Goal: Consume media (video, audio): Consume media (video, audio)

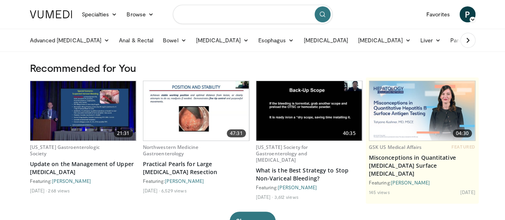
click at [198, 14] on input "Search topics, interventions" at bounding box center [253, 14] width 160 height 19
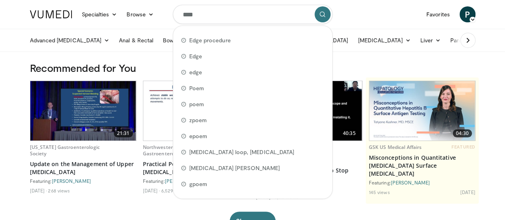
type input "*****"
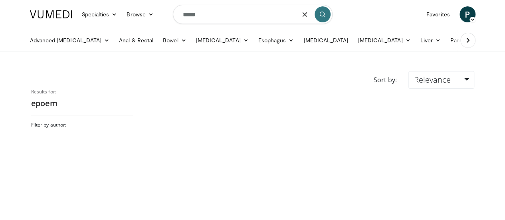
click at [186, 16] on input "*****" at bounding box center [253, 14] width 160 height 19
type input "****"
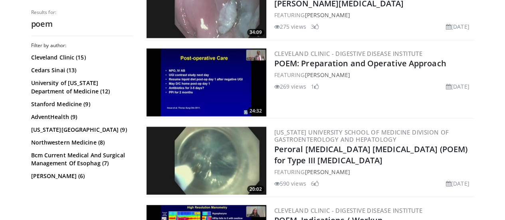
scroll to position [668, 0]
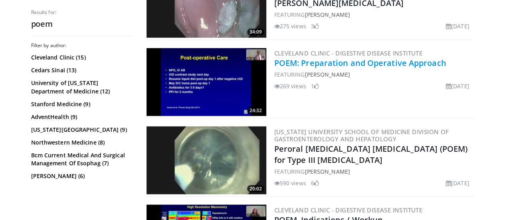
click at [327, 62] on link "POEM: Preparation and Operative Approach" at bounding box center [360, 62] width 172 height 11
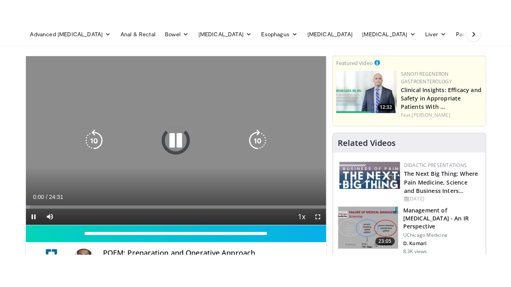
scroll to position [39, 0]
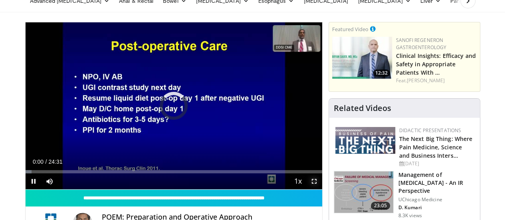
click at [318, 189] on span "Video Player" at bounding box center [314, 181] width 16 height 16
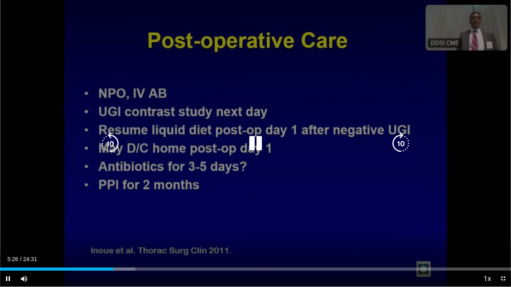
click at [253, 135] on icon "Video Player" at bounding box center [255, 143] width 22 height 22
click at [255, 141] on icon "Video Player" at bounding box center [255, 143] width 22 height 22
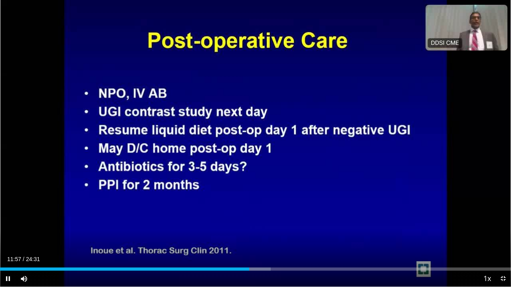
click at [299, 123] on div "10 seconds Tap to unmute" at bounding box center [255, 143] width 511 height 287
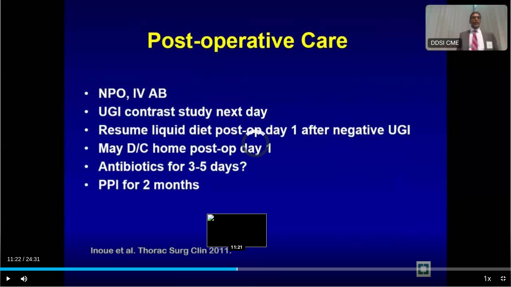
drag, startPoint x: 247, startPoint y: 270, endPoint x: 237, endPoint y: 269, distance: 10.8
click at [237, 219] on div "Loaded : 0.00% 11:22 11:21" at bounding box center [255, 269] width 511 height 3
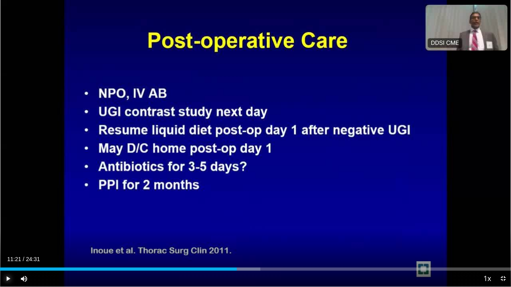
click at [9, 219] on span "Video Player" at bounding box center [8, 279] width 16 height 16
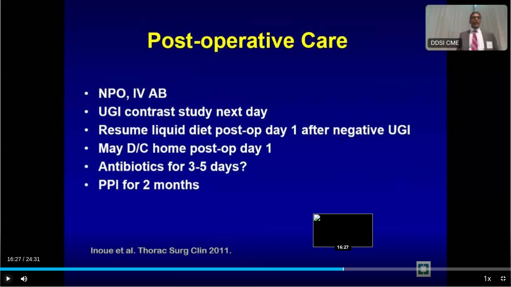
drag, startPoint x: 360, startPoint y: 270, endPoint x: 343, endPoint y: 270, distance: 17.2
click at [343, 219] on div "Progress Bar" at bounding box center [343, 269] width 1 height 3
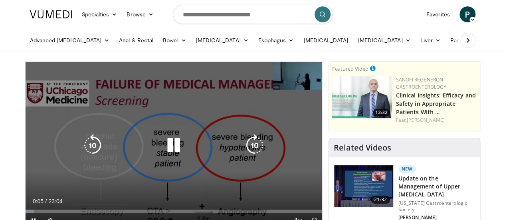
click at [168, 154] on icon "Video Player" at bounding box center [173, 145] width 22 height 22
